Goal: Communication & Community: Connect with others

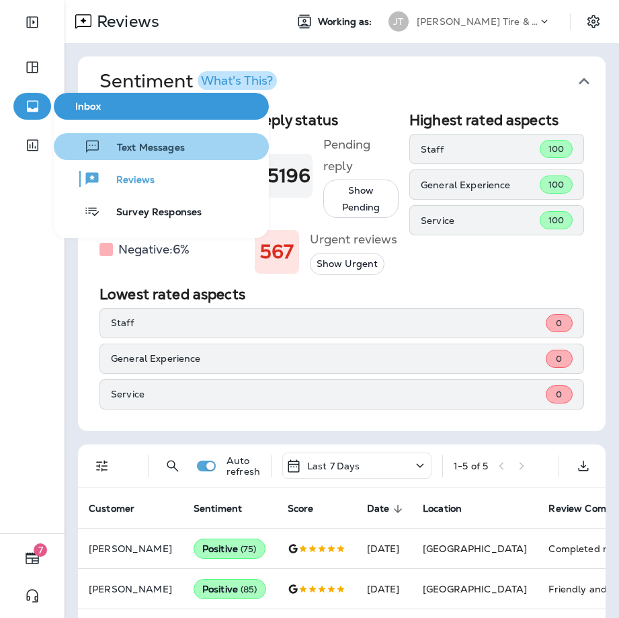
click at [124, 149] on span "Text Messages" at bounding box center [143, 148] width 84 height 13
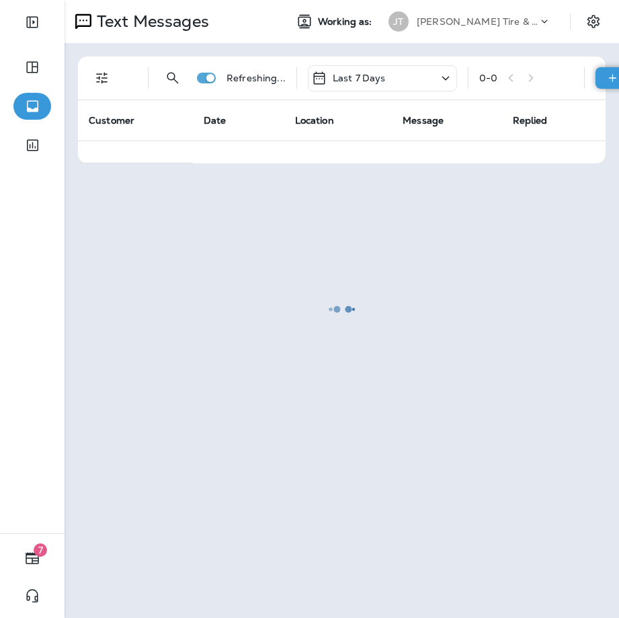
click at [616, 80] on icon at bounding box center [612, 77] width 14 height 13
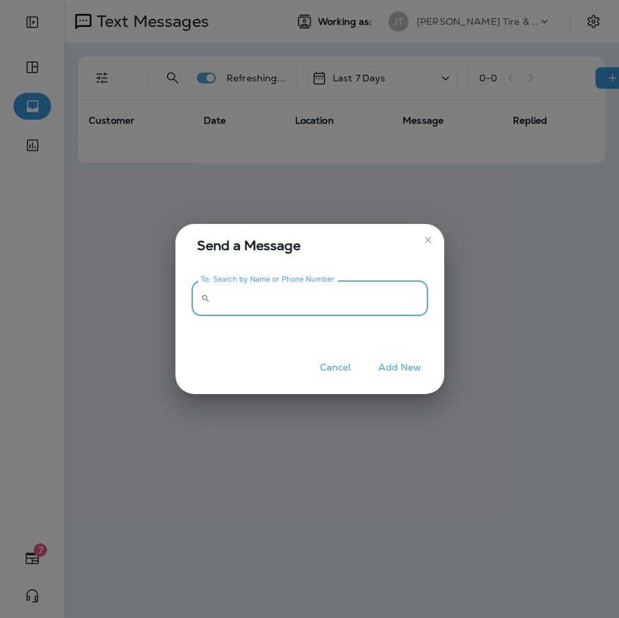
click at [296, 307] on input "To: Search by Name or Phone Number" at bounding box center [322, 298] width 212 height 36
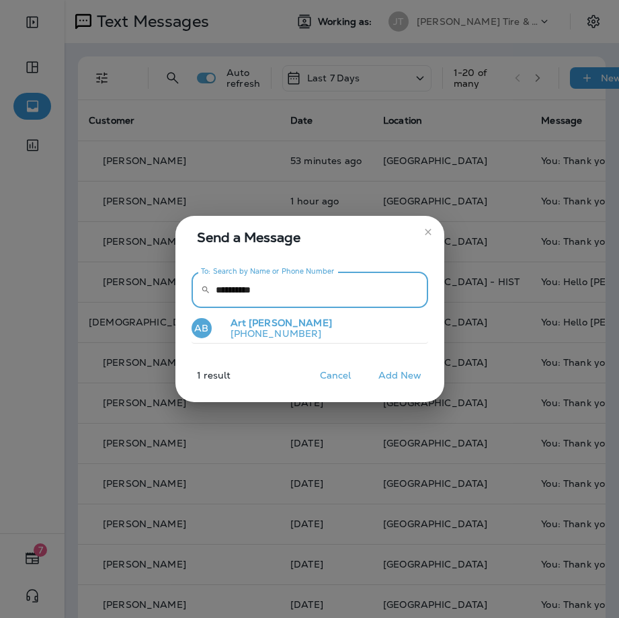
type input "**********"
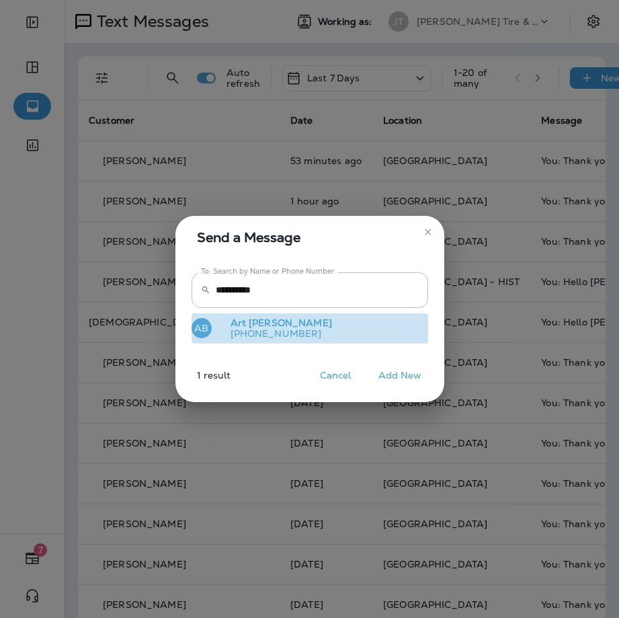
click at [321, 333] on button "AB [PERSON_NAME] [PHONE_NUMBER]" at bounding box center [310, 328] width 237 height 31
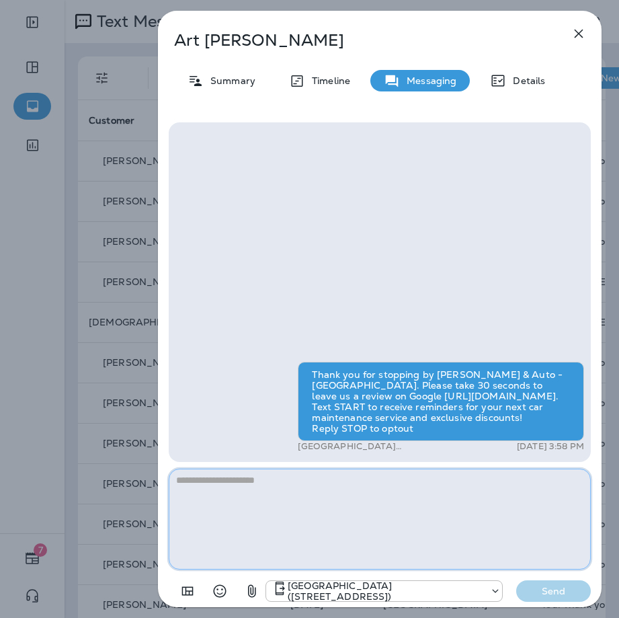
click at [257, 536] on textarea at bounding box center [380, 518] width 422 height 101
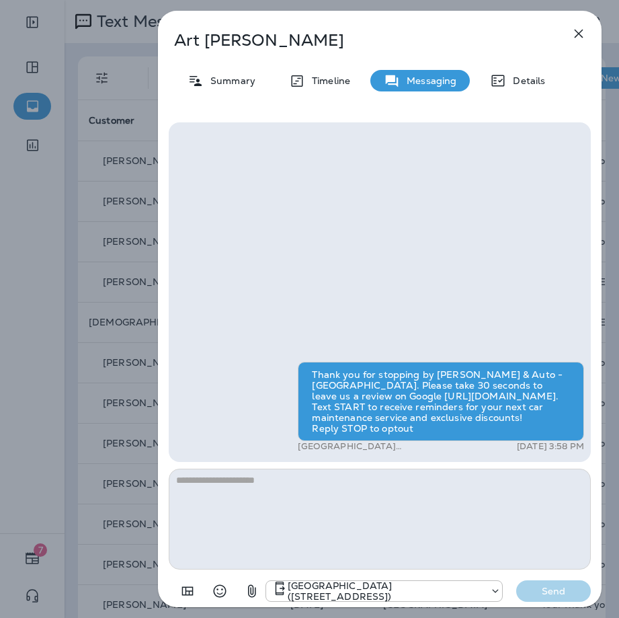
click at [253, 585] on icon "button" at bounding box center [252, 591] width 16 height 16
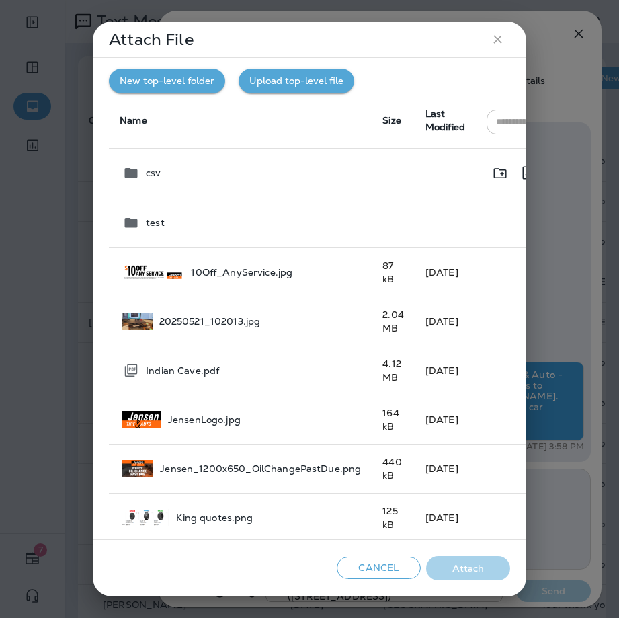
click at [149, 171] on p "csv" at bounding box center [153, 172] width 15 height 11
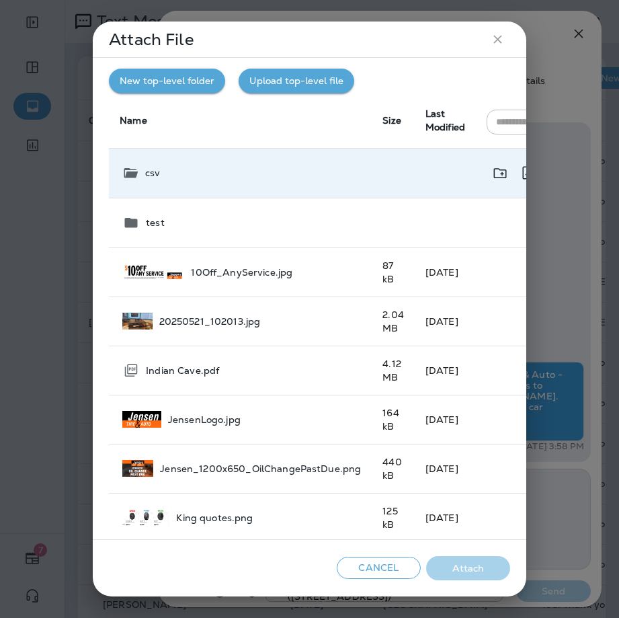
click at [149, 171] on p "csv" at bounding box center [152, 172] width 15 height 11
click at [497, 43] on icon "close" at bounding box center [498, 39] width 14 height 14
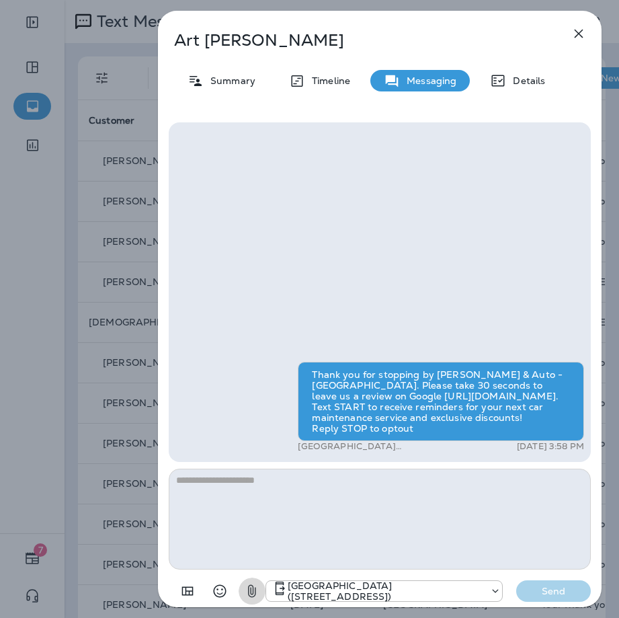
click at [257, 588] on icon "button" at bounding box center [252, 591] width 16 height 16
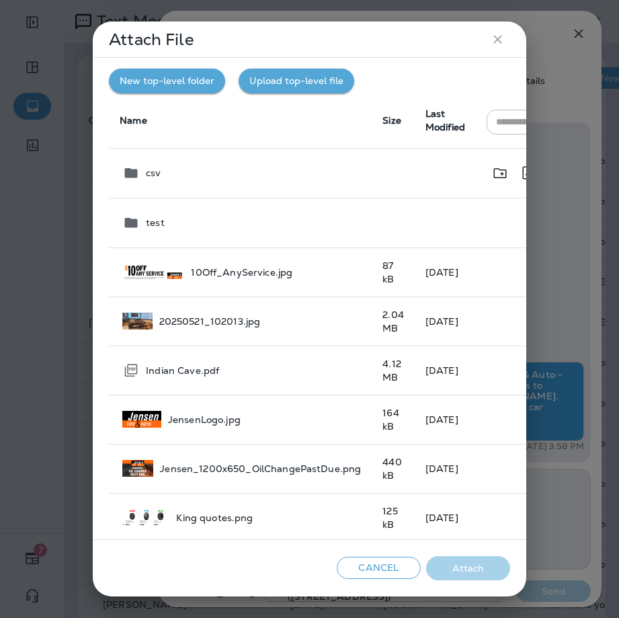
click at [181, 178] on div "csv" at bounding box center [241, 173] width 239 height 16
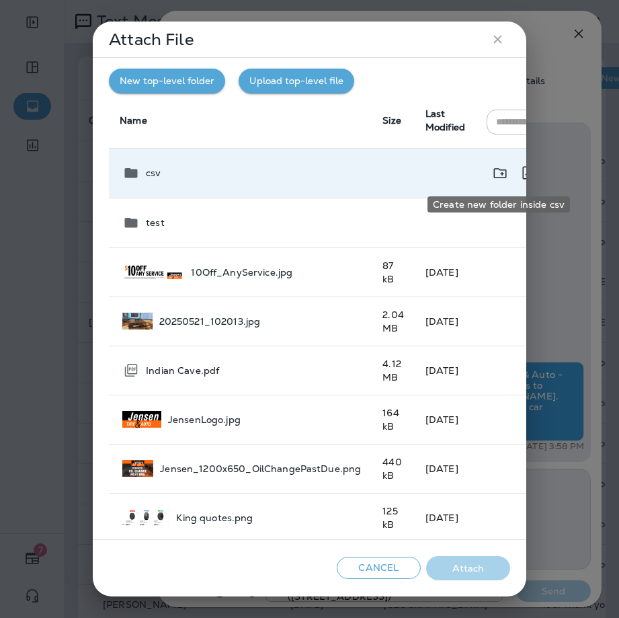
click at [498, 173] on icon "Create new folder inside csv" at bounding box center [500, 173] width 17 height 17
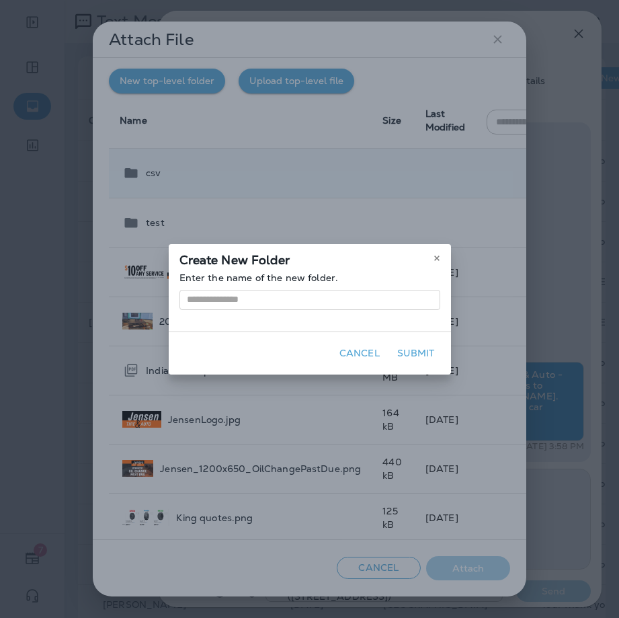
click at [372, 167] on div "Create New Folder Enter the name of the new folder. Cancel Submit" at bounding box center [309, 309] width 619 height 618
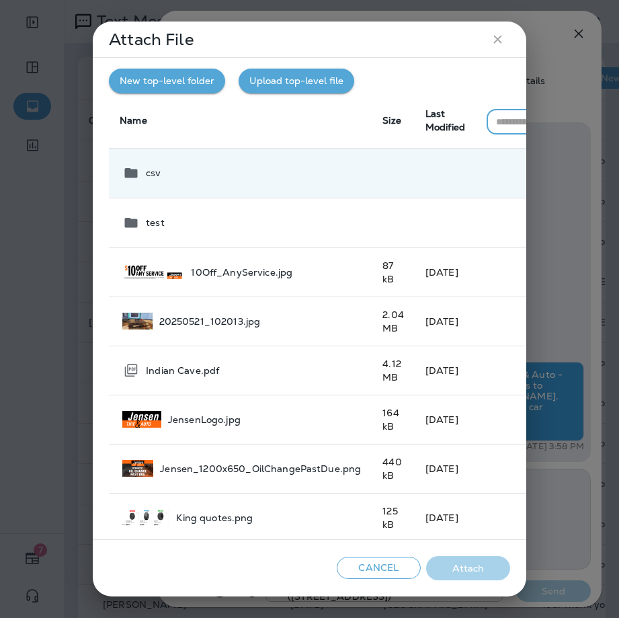
click at [511, 126] on input "text" at bounding box center [541, 122] width 108 height 25
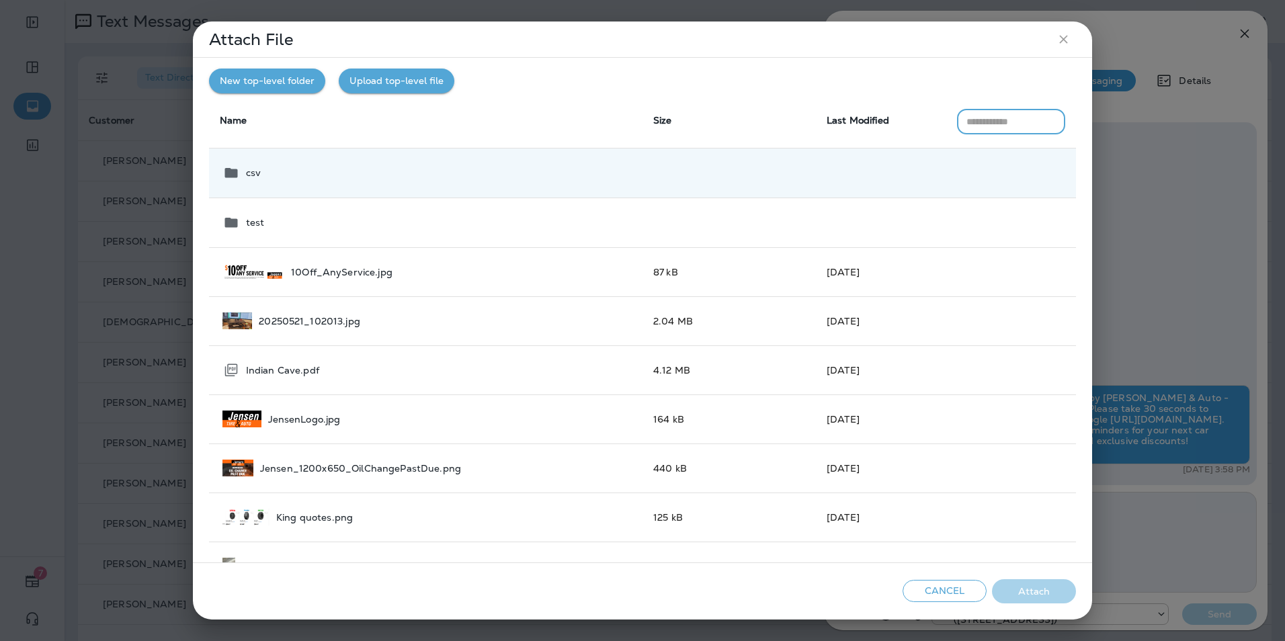
click at [618, 124] on input "text" at bounding box center [1011, 122] width 109 height 25
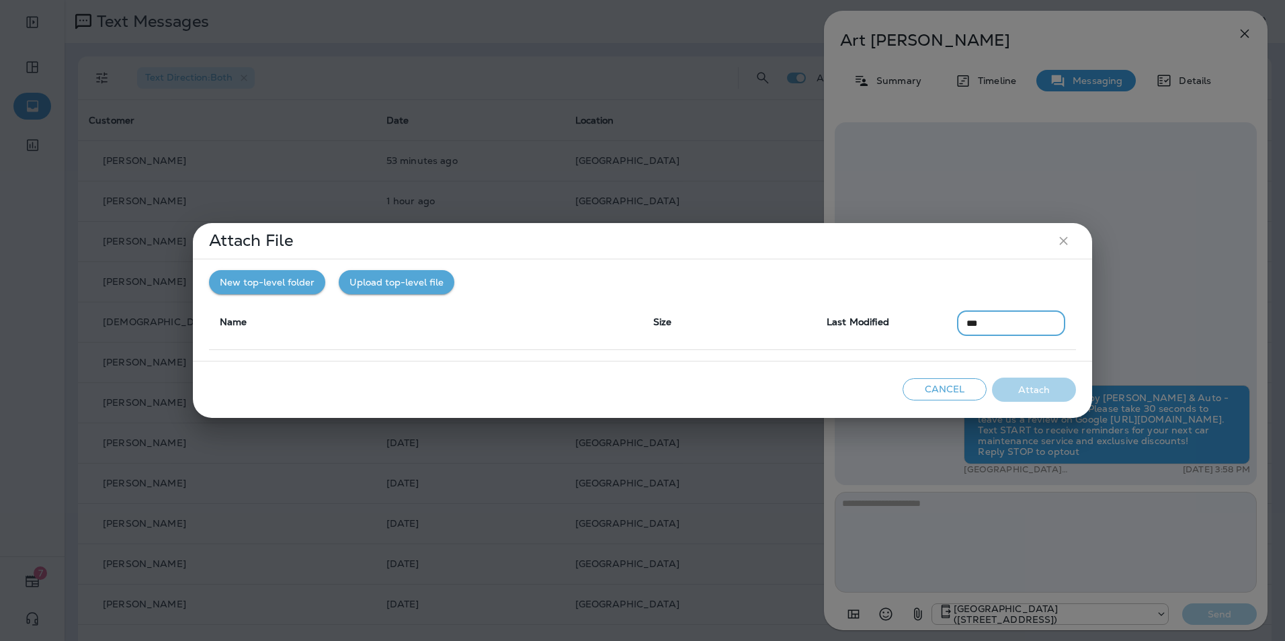
type input "***"
click at [618, 390] on button "Cancel" at bounding box center [945, 389] width 84 height 22
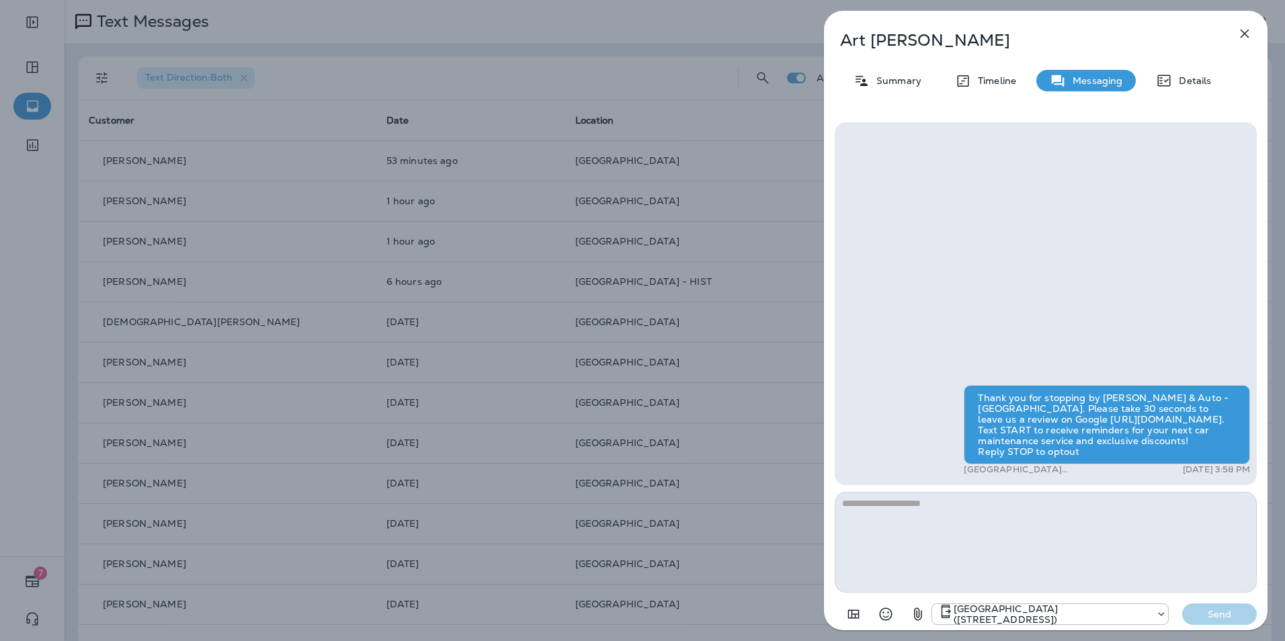
click at [618, 32] on icon "button" at bounding box center [1245, 34] width 16 height 16
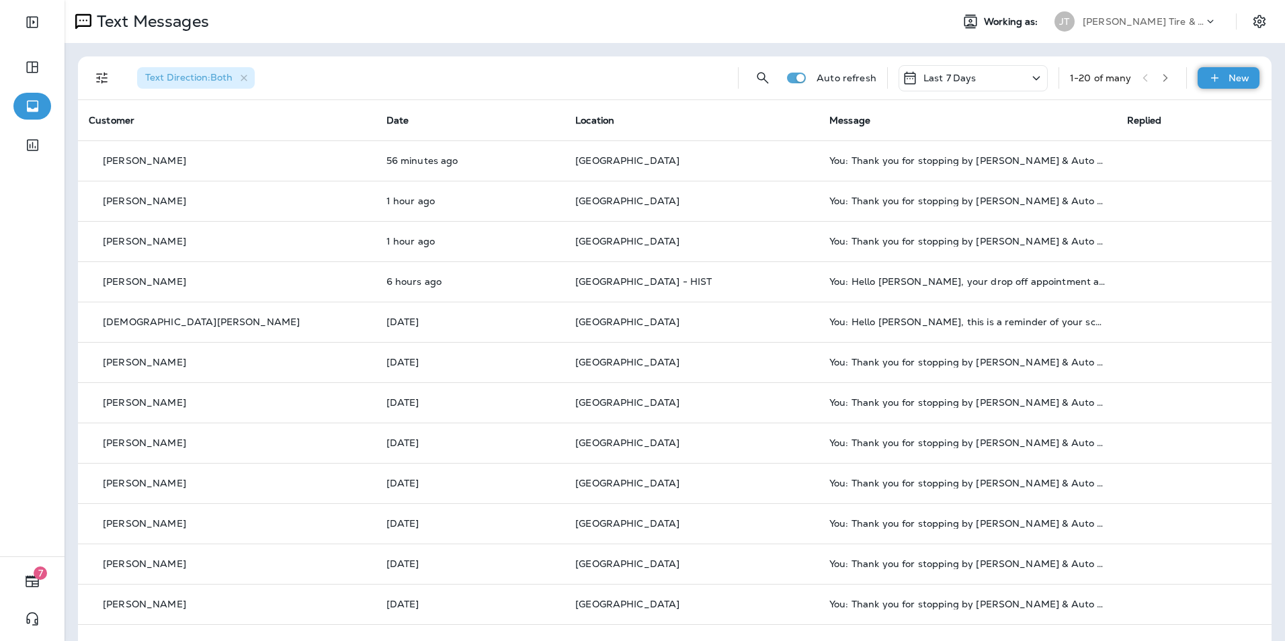
click at [618, 80] on div "New" at bounding box center [1229, 78] width 62 height 22
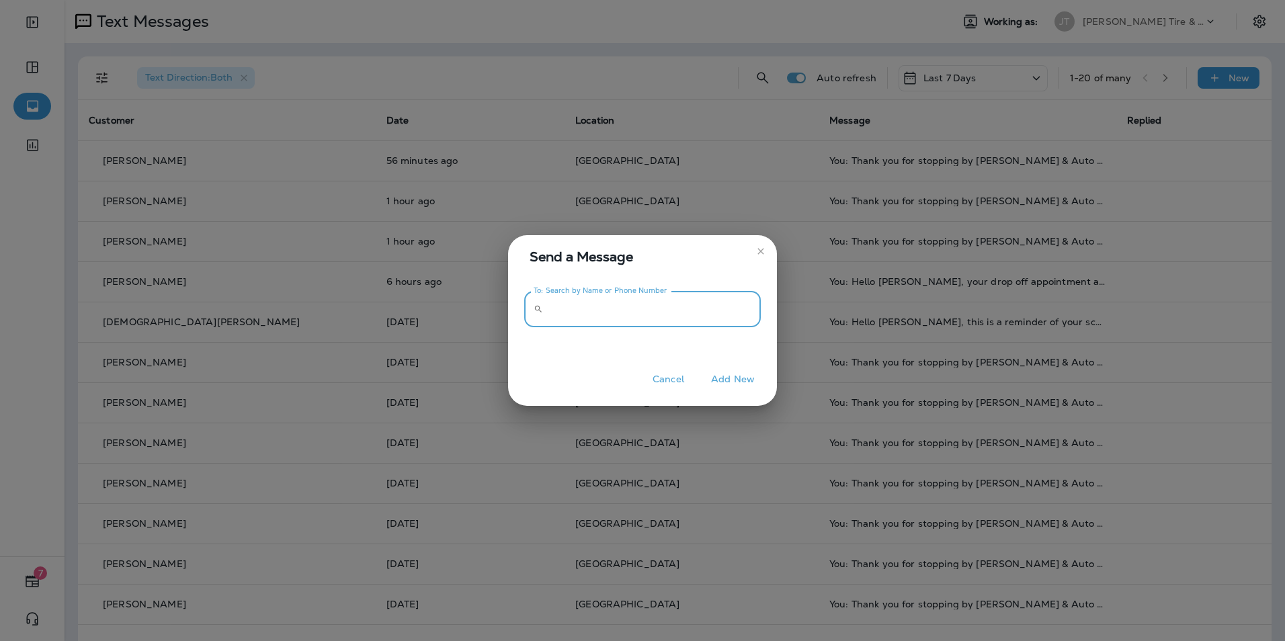
click at [606, 315] on input "To: Search by Name or Phone Number" at bounding box center [654, 310] width 212 height 36
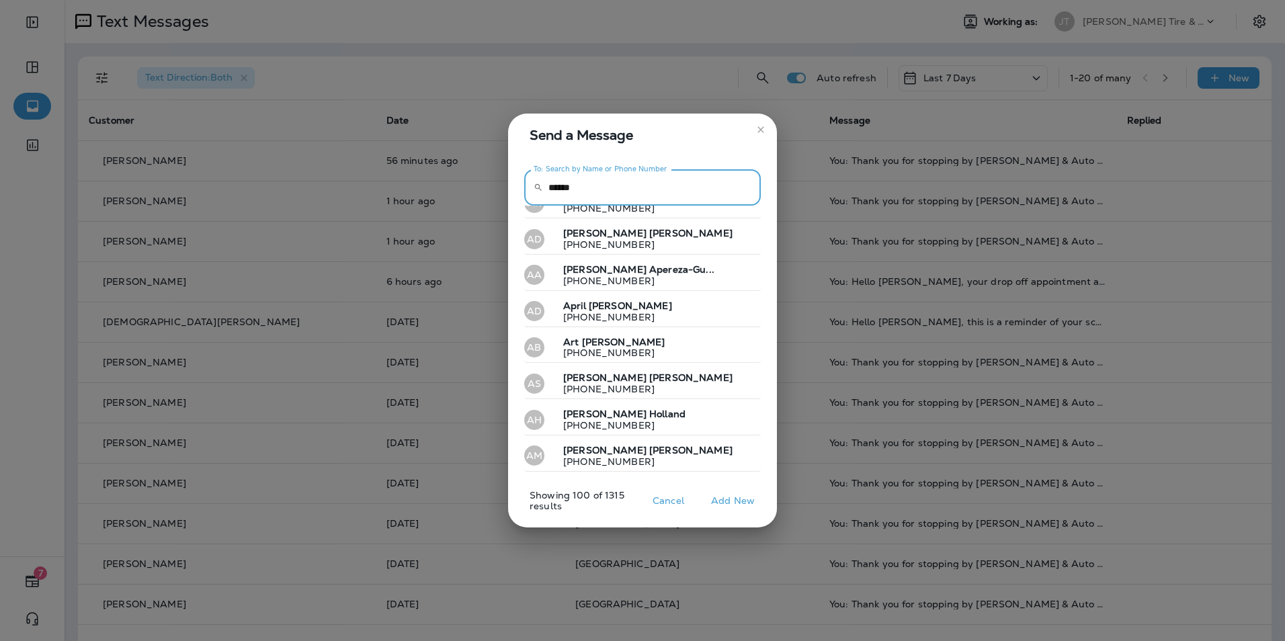
scroll to position [3217, 0]
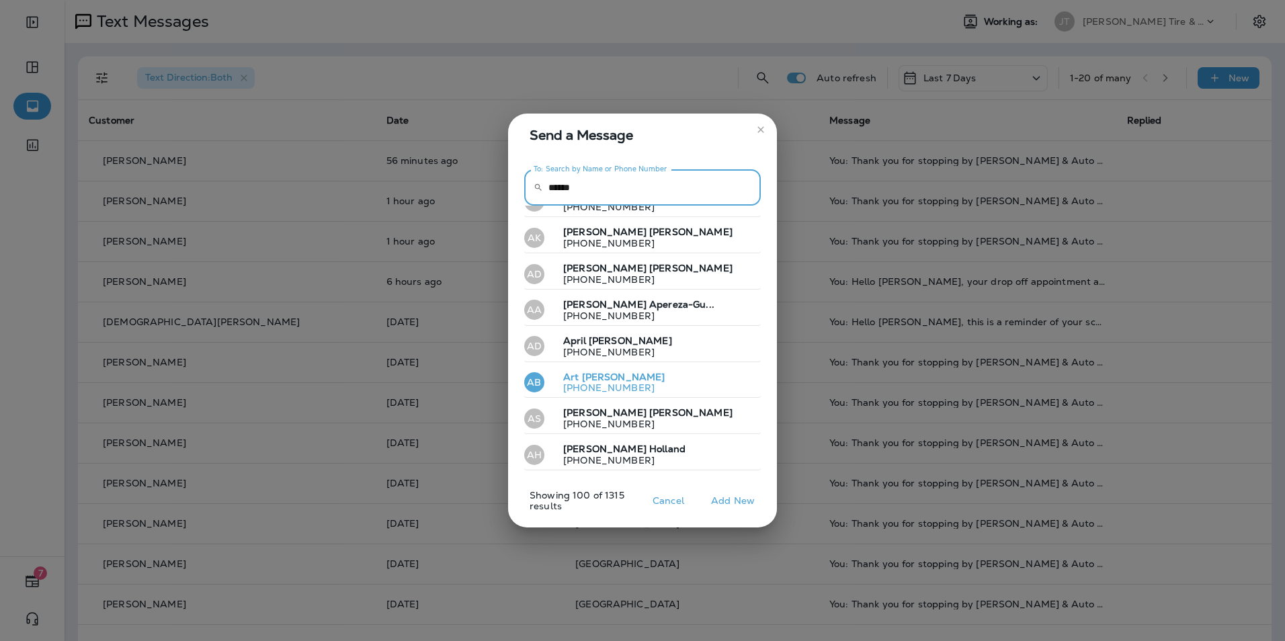
type input "******"
click at [618, 372] on p "[PERSON_NAME]" at bounding box center [608, 377] width 112 height 11
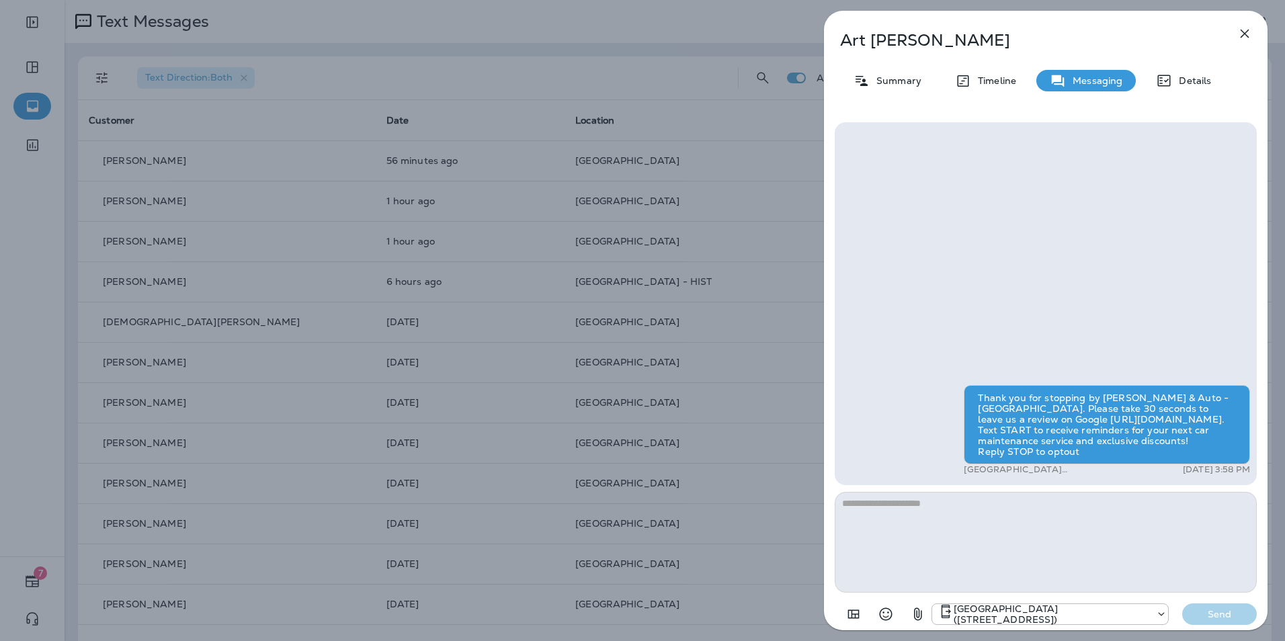
click at [618, 513] on textarea at bounding box center [1046, 542] width 422 height 101
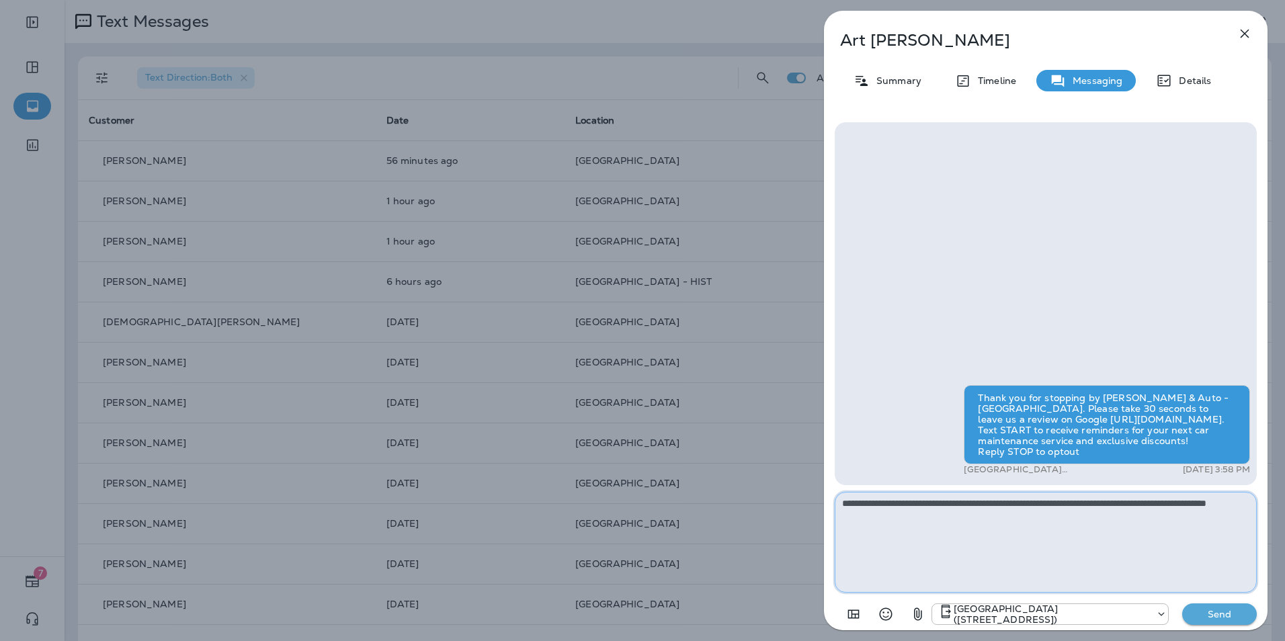
click at [618, 515] on textarea "**********" at bounding box center [1046, 542] width 422 height 101
click at [618, 527] on textarea "**********" at bounding box center [1046, 542] width 422 height 101
type textarea "**********"
click at [618, 606] on button "Send" at bounding box center [1219, 614] width 75 height 22
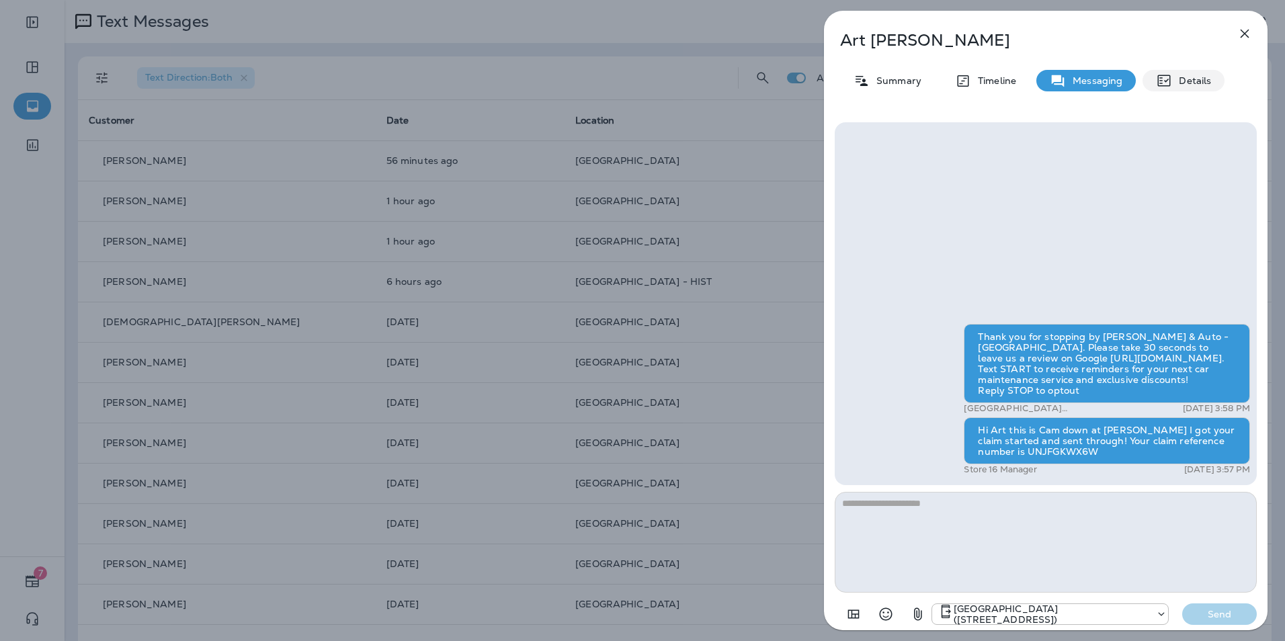
click at [618, 81] on p "Details" at bounding box center [1191, 80] width 39 height 11
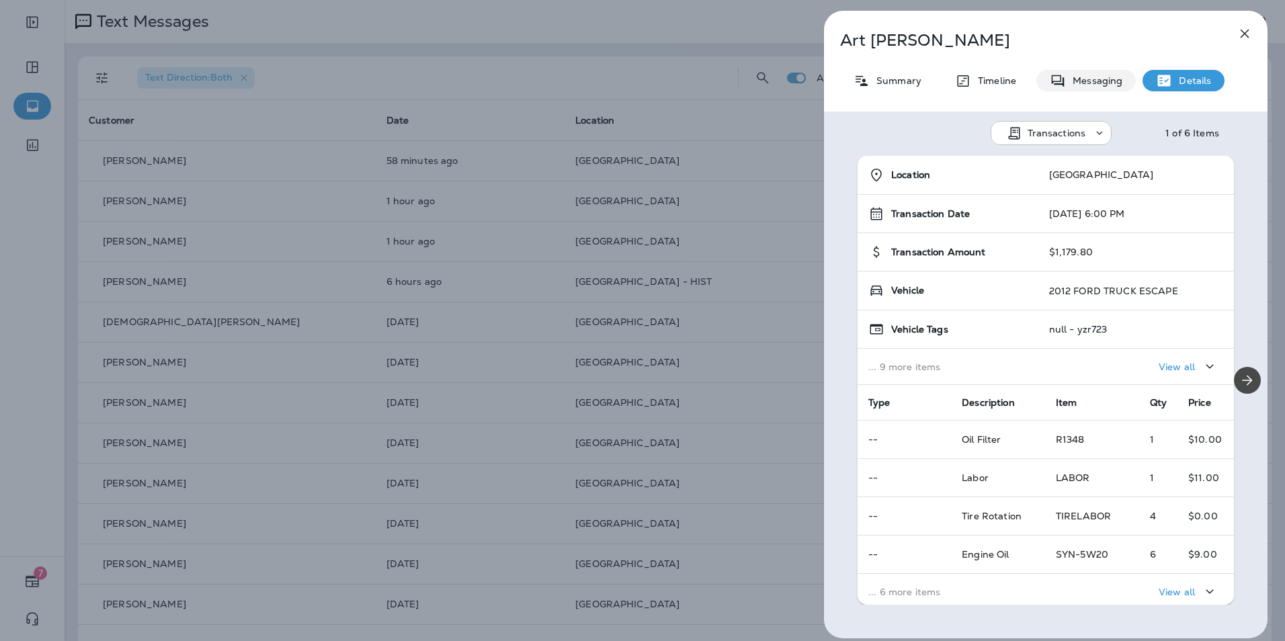
drag, startPoint x: 1077, startPoint y: 91, endPoint x: 1028, endPoint y: 87, distance: 48.5
click at [618, 91] on div "Messaging" at bounding box center [1085, 81] width 99 height 22
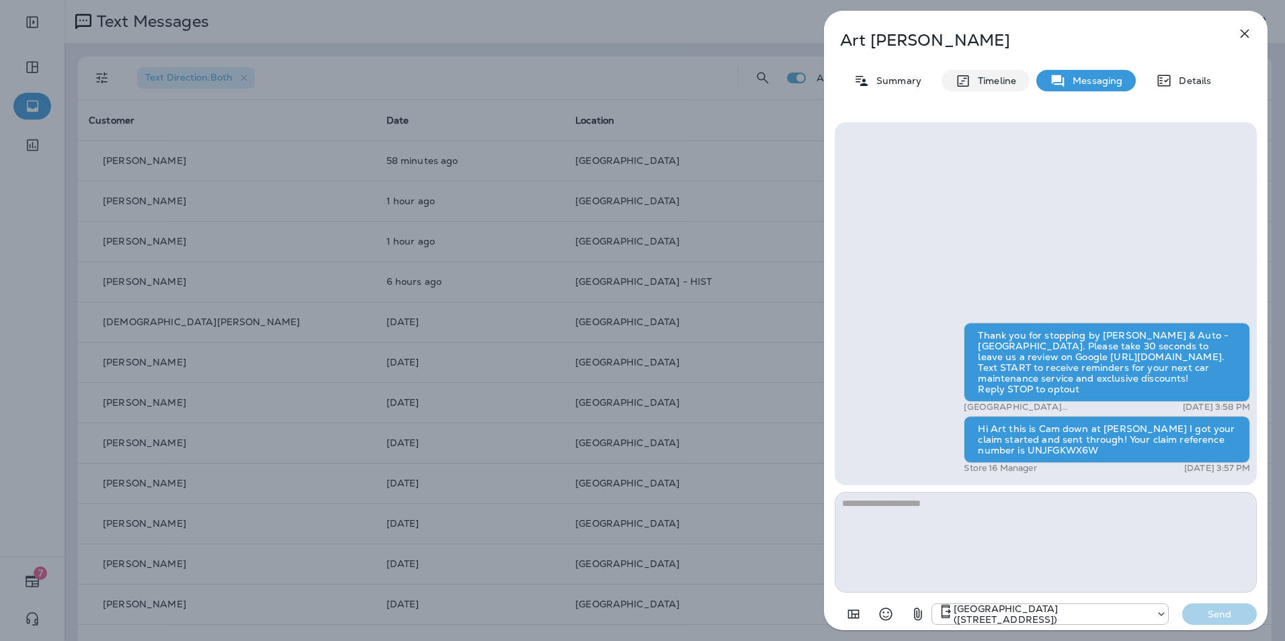
click at [618, 87] on div "Timeline" at bounding box center [986, 81] width 88 height 22
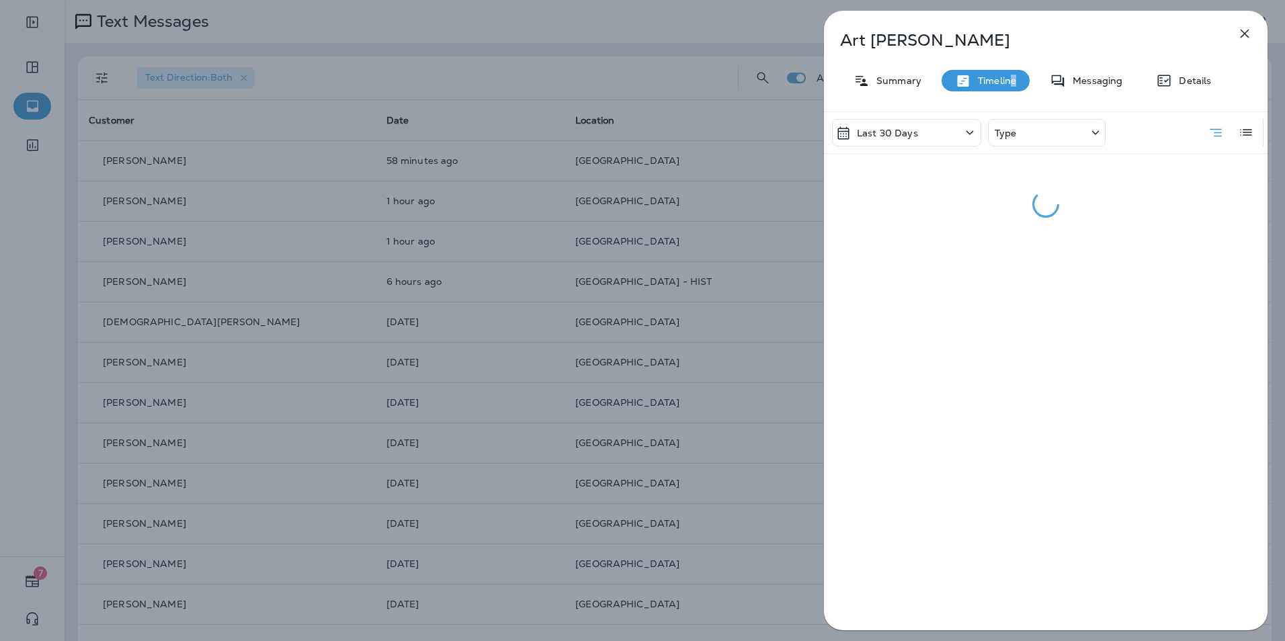
drag, startPoint x: 1009, startPoint y: 87, endPoint x: 890, endPoint y: 84, distance: 119.7
click at [618, 84] on p "Summary" at bounding box center [896, 80] width 52 height 11
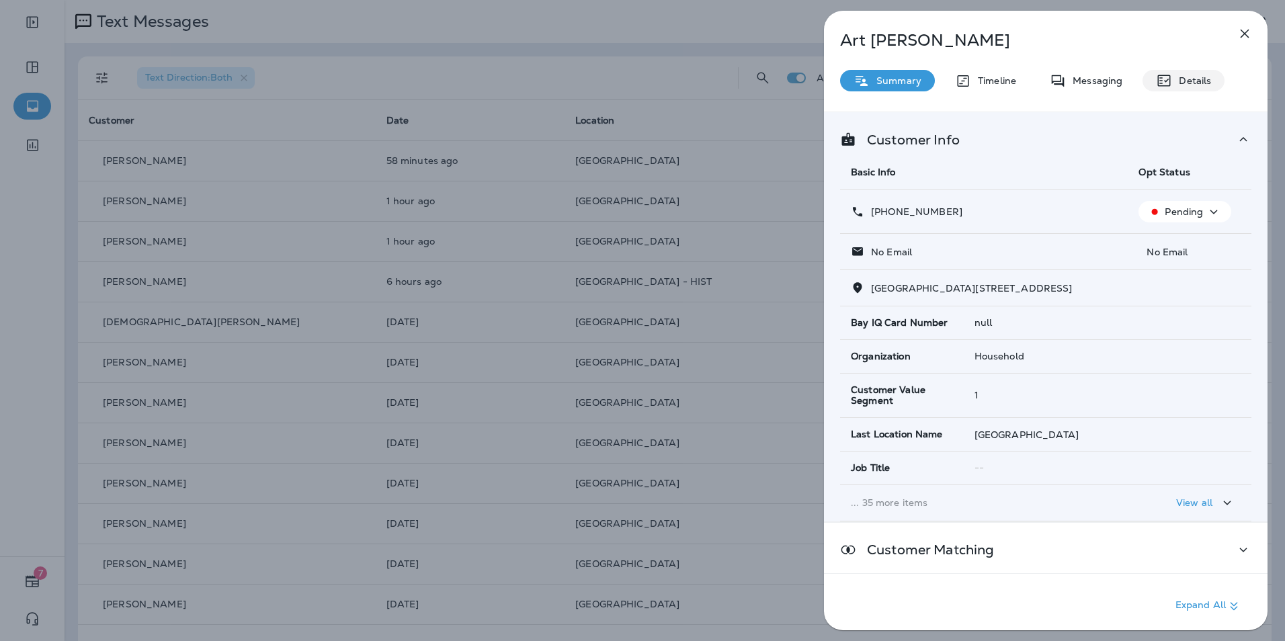
click at [618, 81] on p "Details" at bounding box center [1191, 80] width 39 height 11
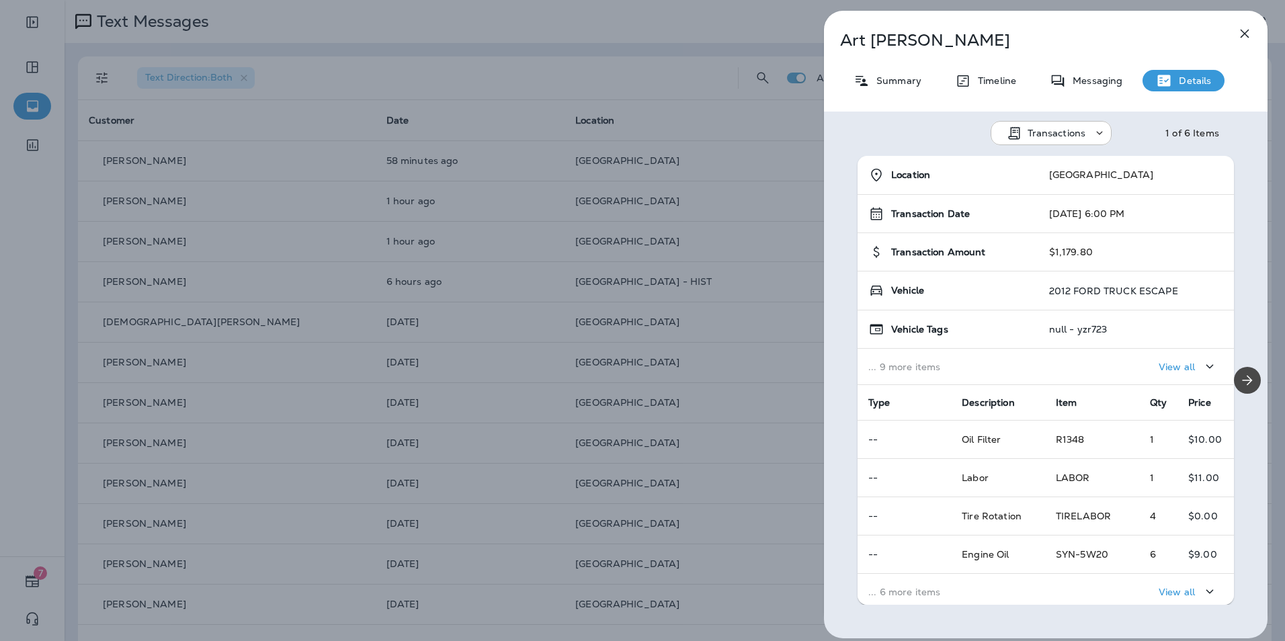
click at [618, 35] on icon "button" at bounding box center [1245, 34] width 9 height 9
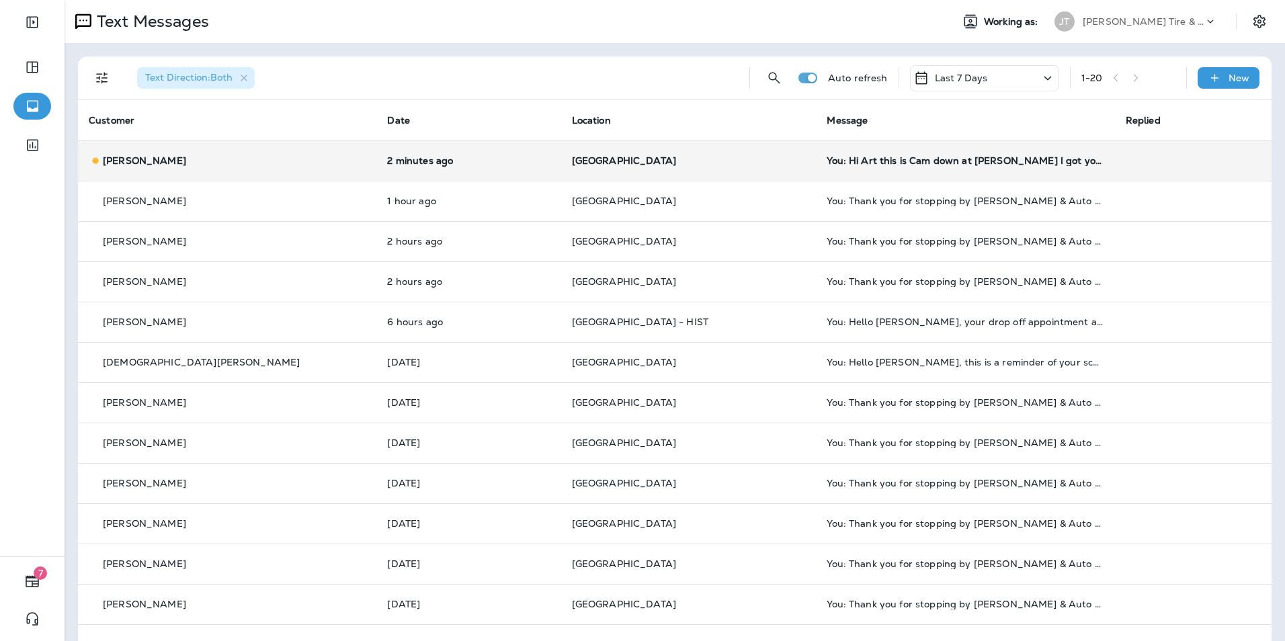
click at [295, 170] on td "[PERSON_NAME]" at bounding box center [227, 160] width 298 height 40
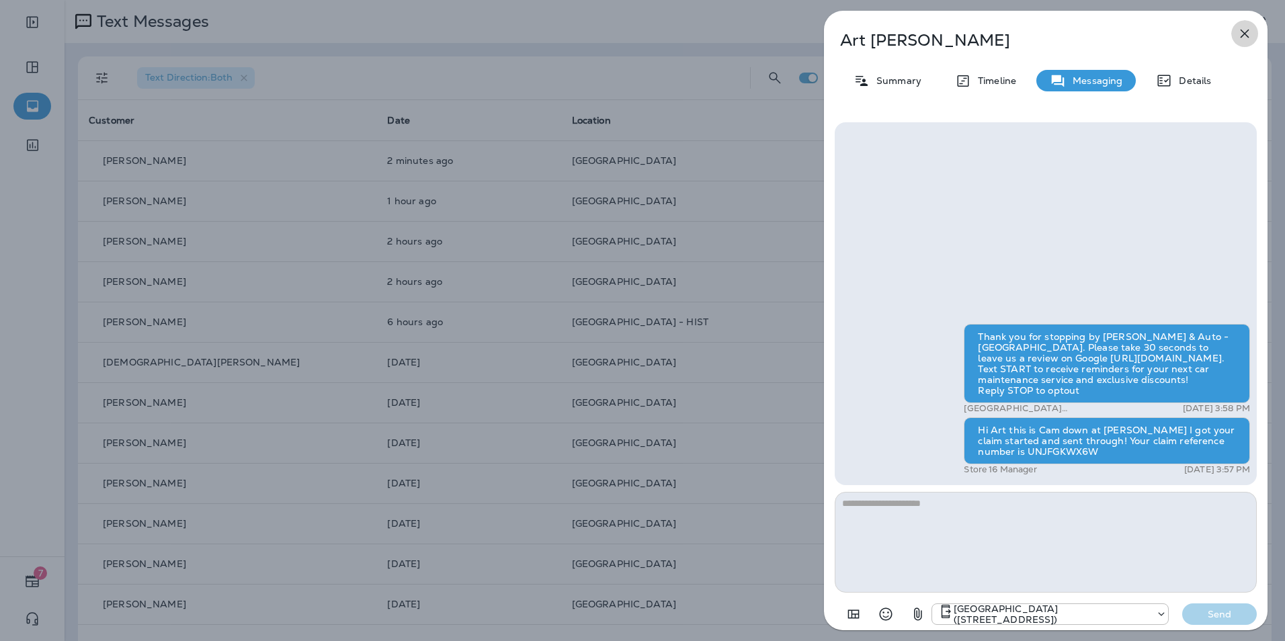
click at [618, 37] on icon "button" at bounding box center [1245, 34] width 16 height 16
